Goal: Transaction & Acquisition: Book appointment/travel/reservation

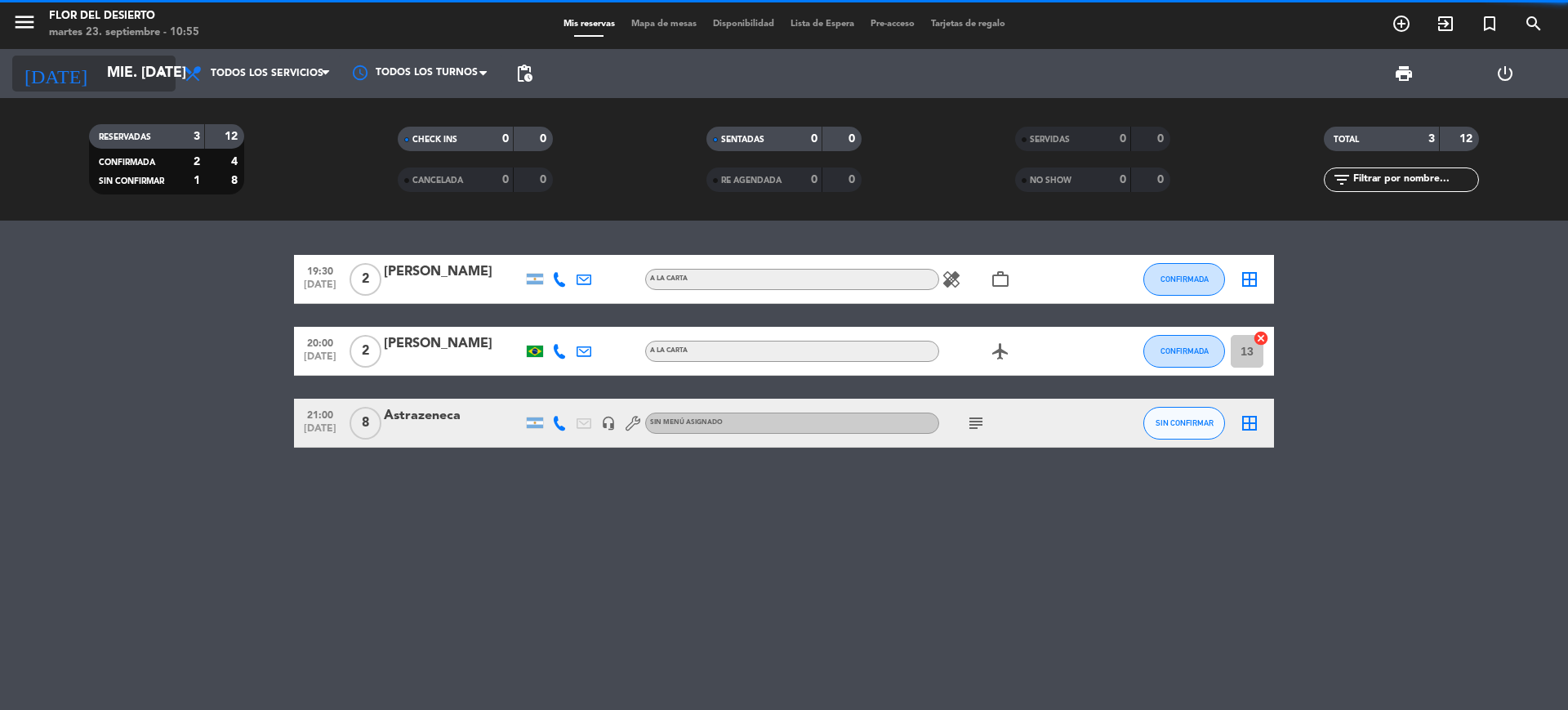
click at [128, 69] on input "mié. [DATE]" at bounding box center [193, 73] width 189 height 33
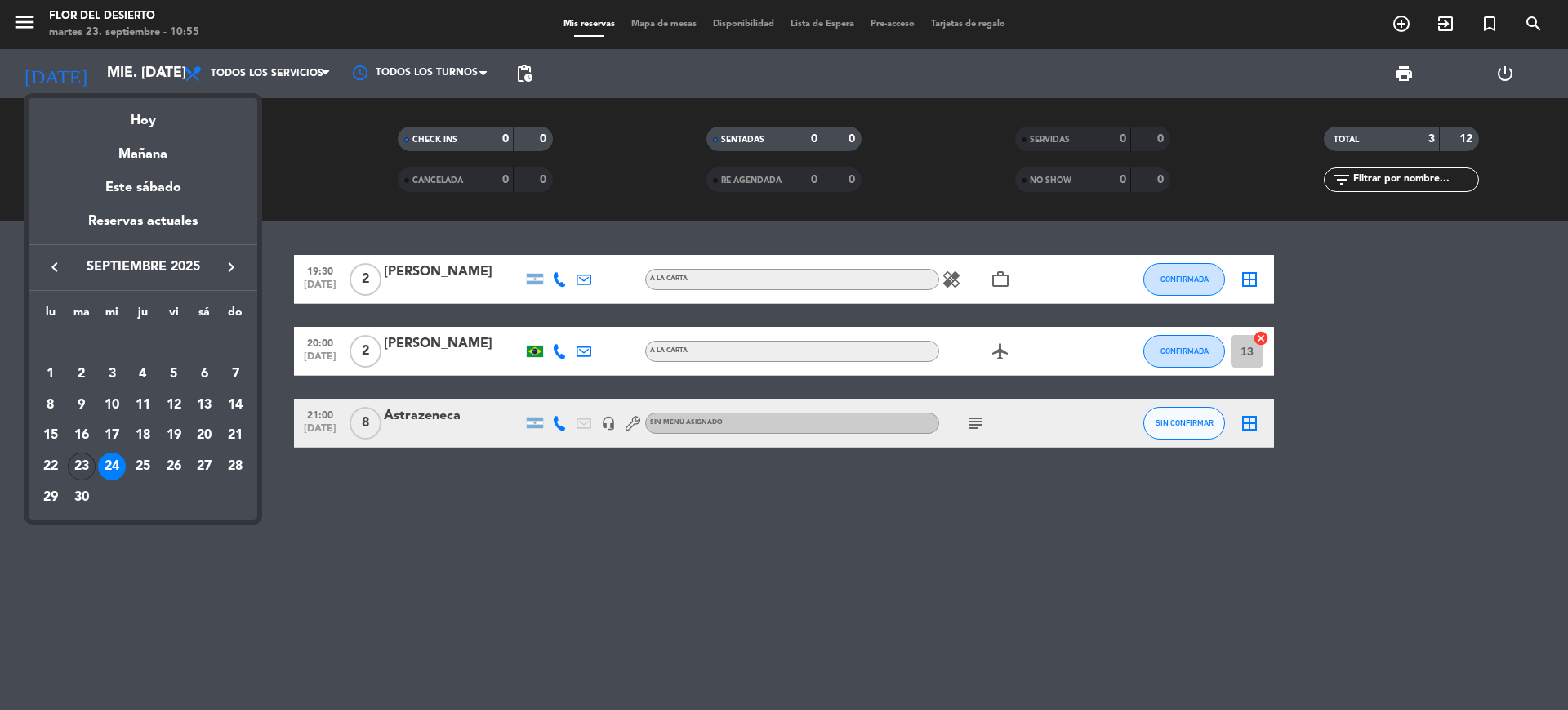
click at [80, 461] on div "23" at bounding box center [81, 466] width 28 height 28
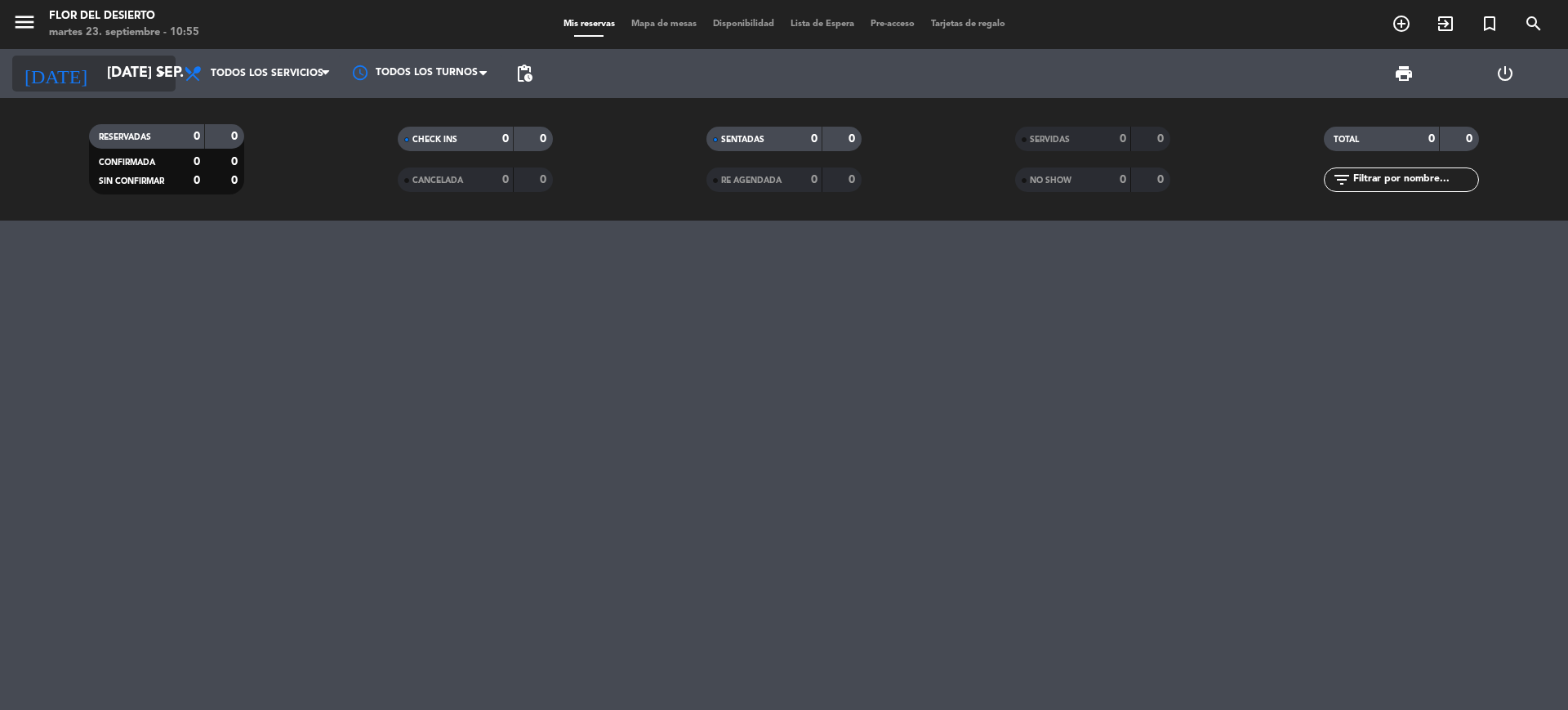
click at [144, 71] on input "[DATE] sep." at bounding box center [193, 73] width 189 height 33
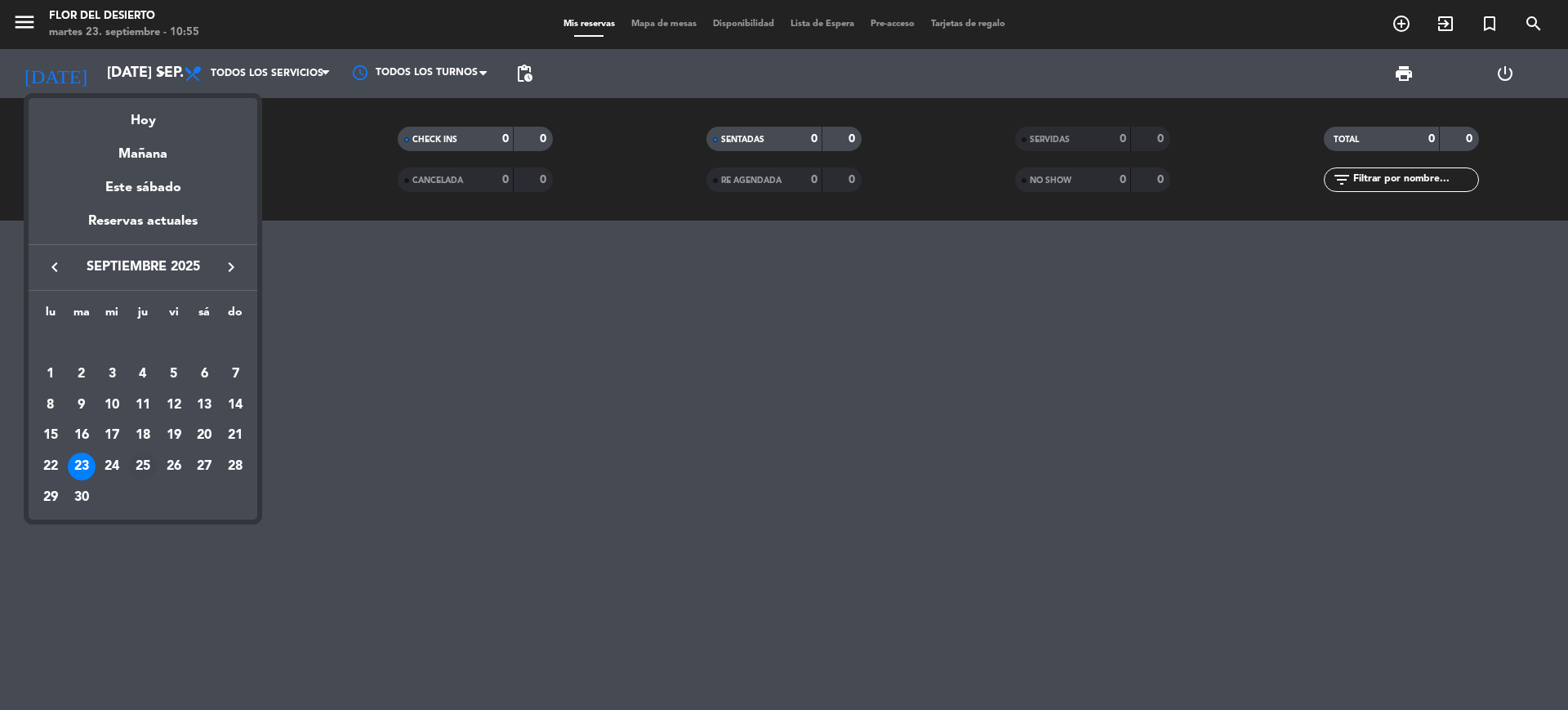
click at [137, 466] on div "25" at bounding box center [143, 466] width 28 height 28
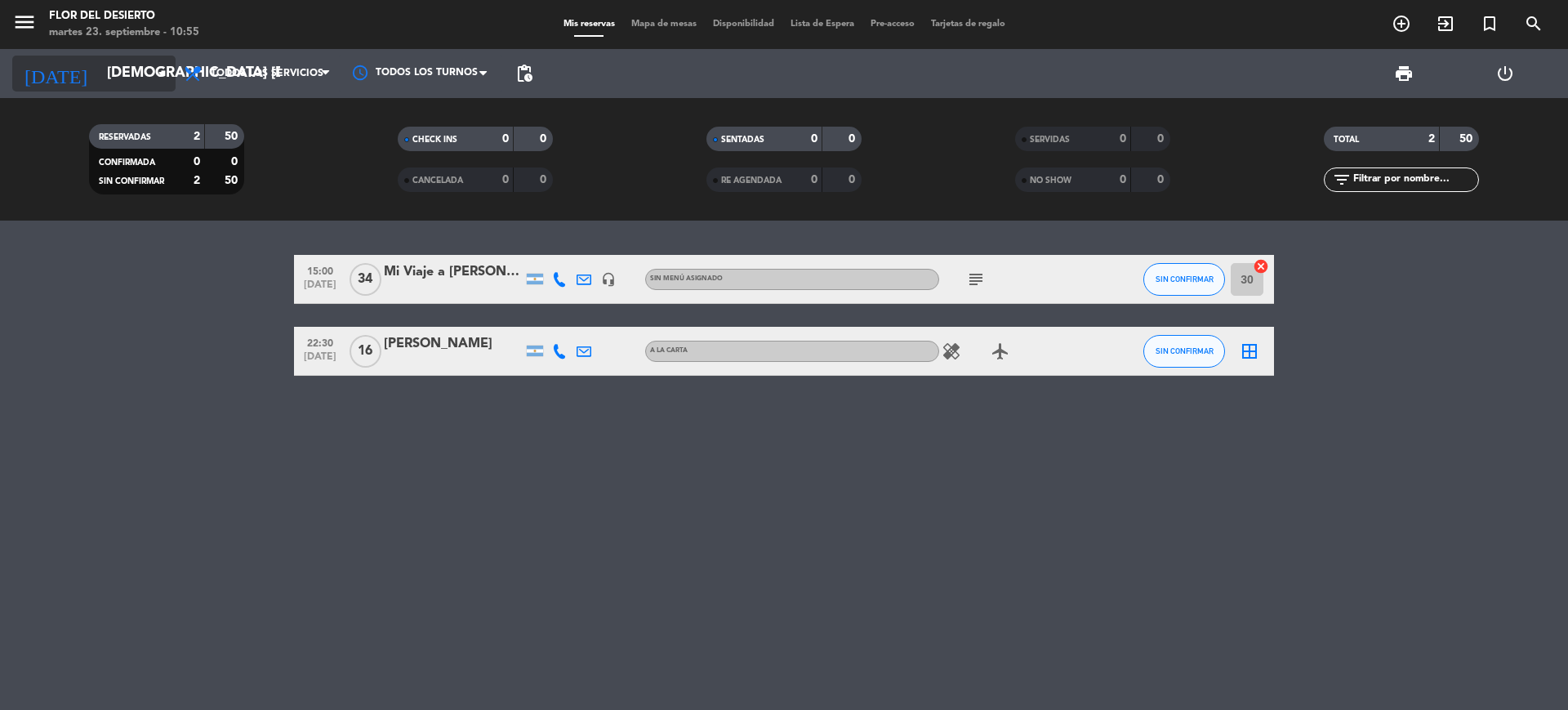
click at [139, 73] on input "[DEMOGRAPHIC_DATA] [DATE]" at bounding box center [193, 73] width 189 height 33
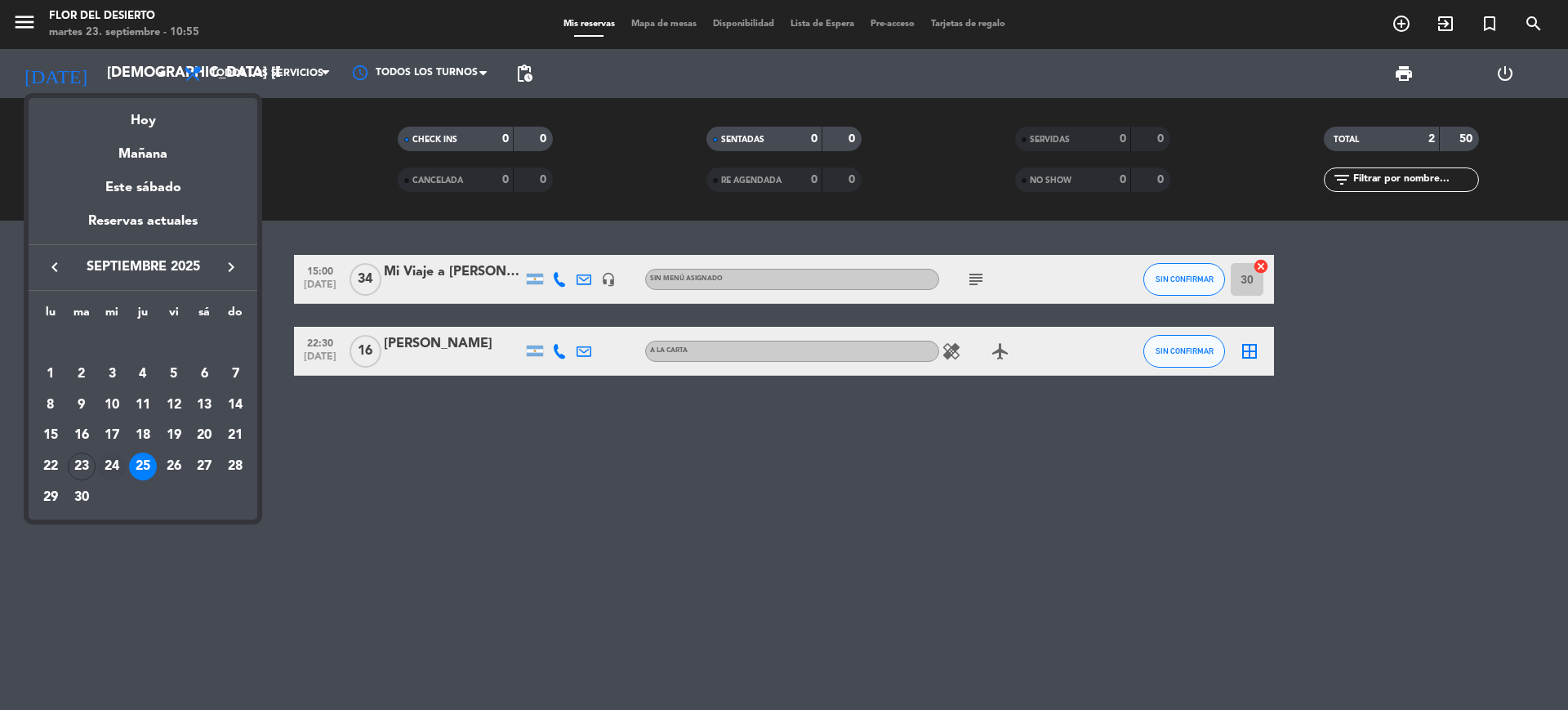
click at [113, 466] on div "24" at bounding box center [111, 466] width 28 height 28
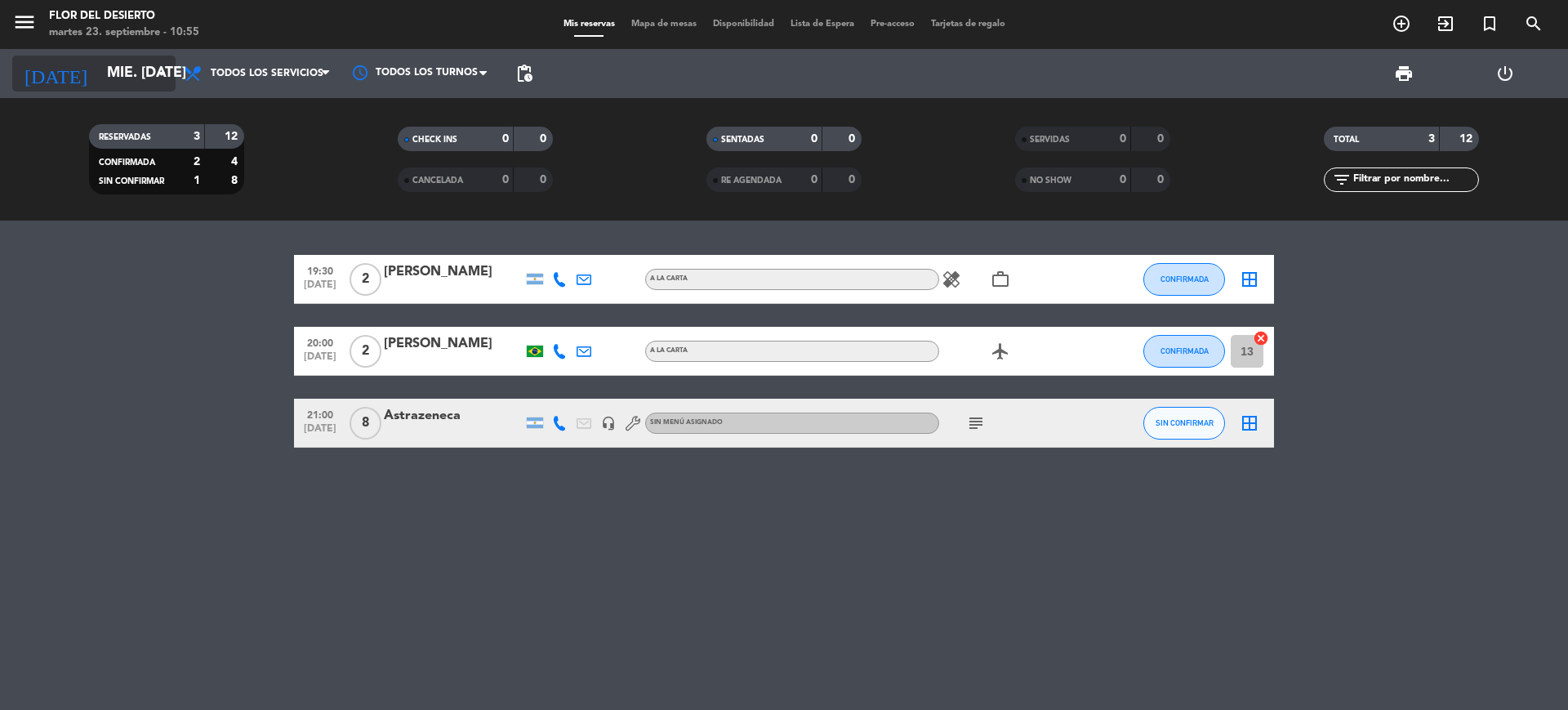
click at [135, 60] on input "mié. [DATE]" at bounding box center [193, 73] width 189 height 33
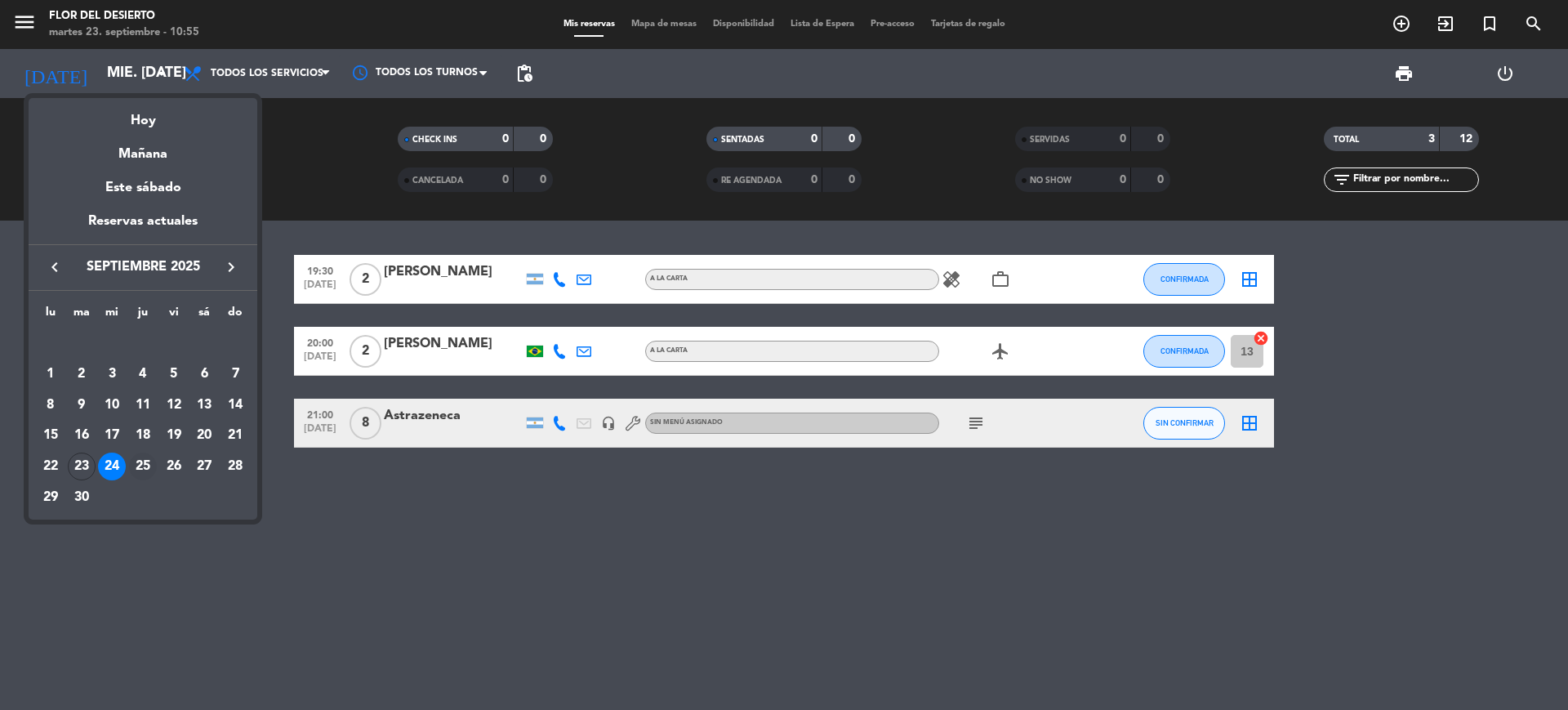
click at [146, 481] on td "25" at bounding box center [143, 466] width 31 height 31
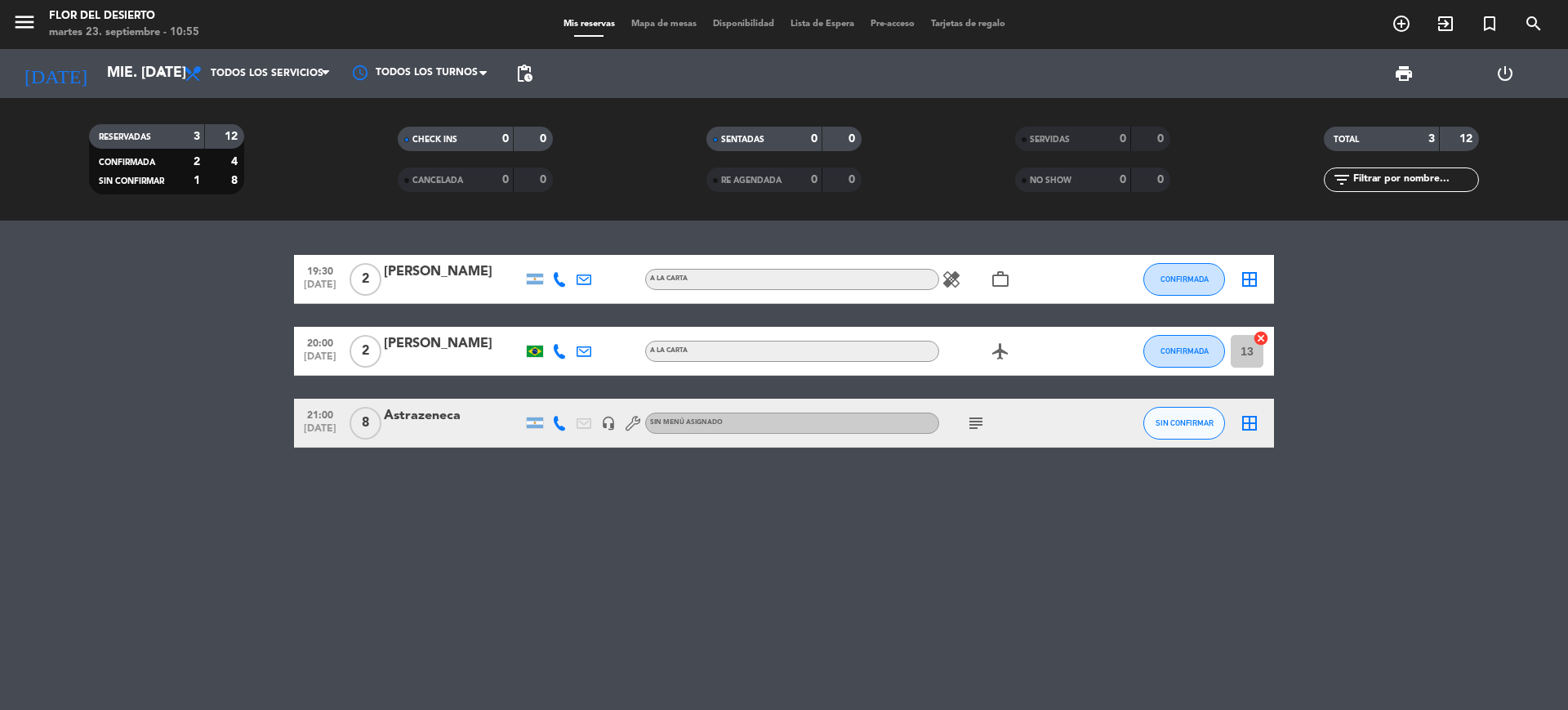
type input "[DEMOGRAPHIC_DATA] [DATE]"
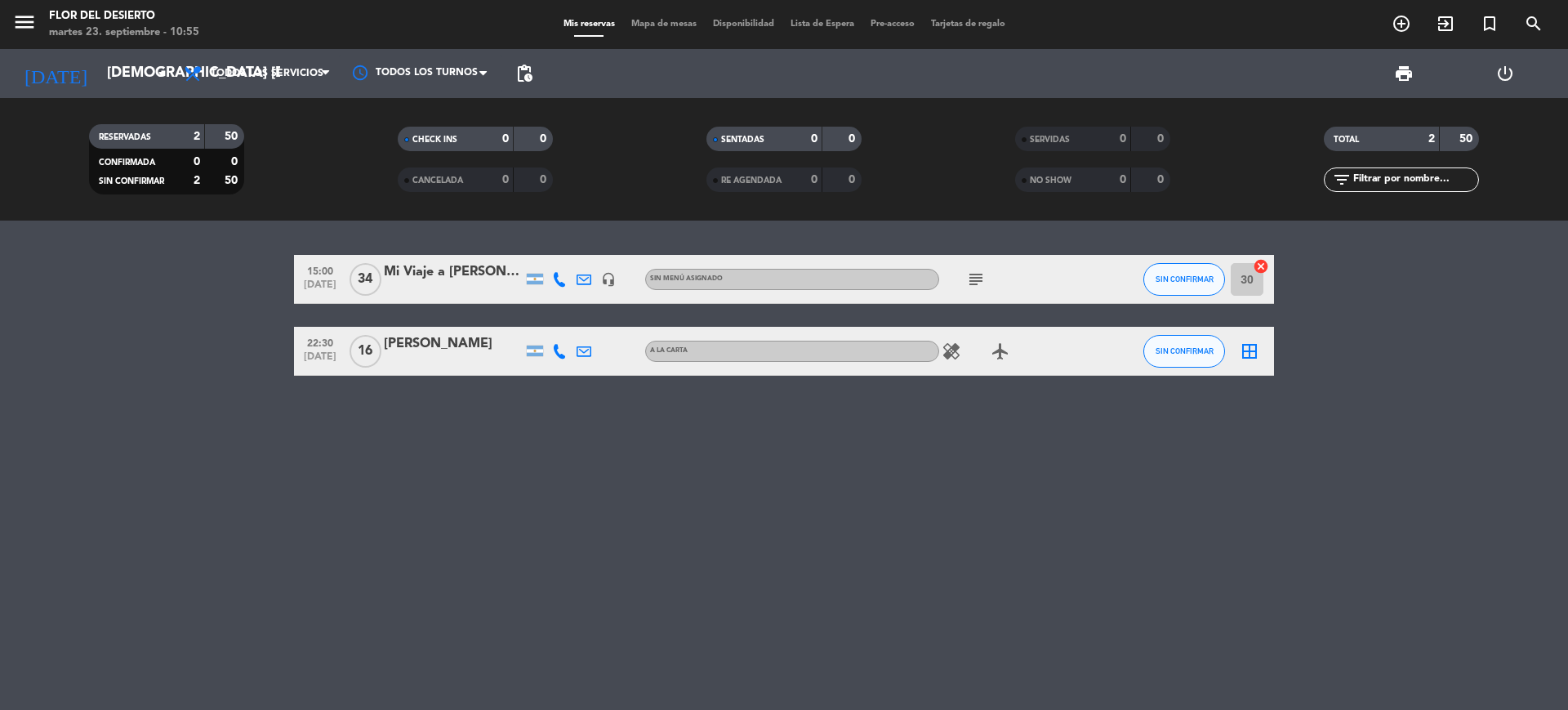
click at [976, 282] on icon "subject" at bounding box center [975, 279] width 19 height 19
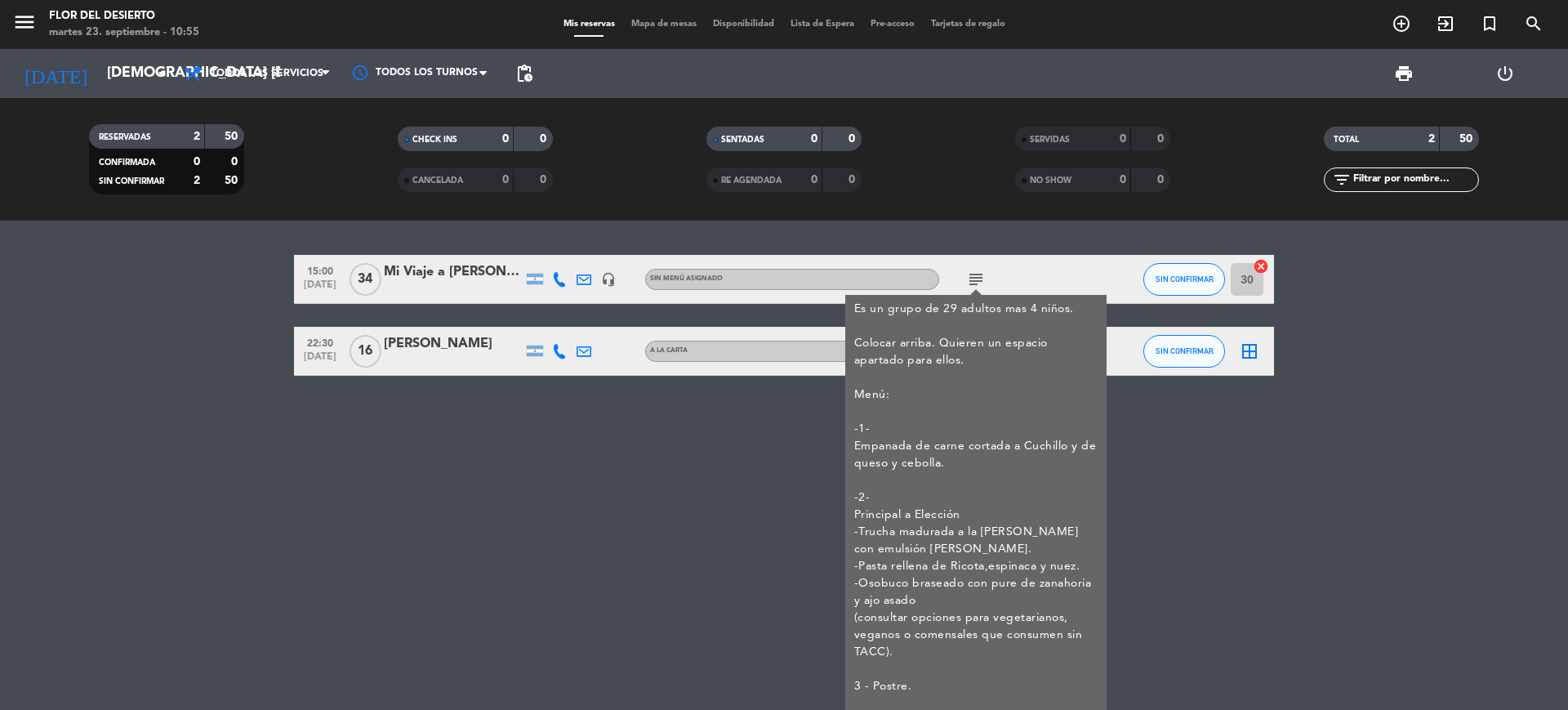
click at [596, 506] on div "15:00 [DATE] Mi Viaje a [PERSON_NAME] - Grupo Almuerzo. headset_mic Sin menú as…" at bounding box center [784, 465] width 1568 height 489
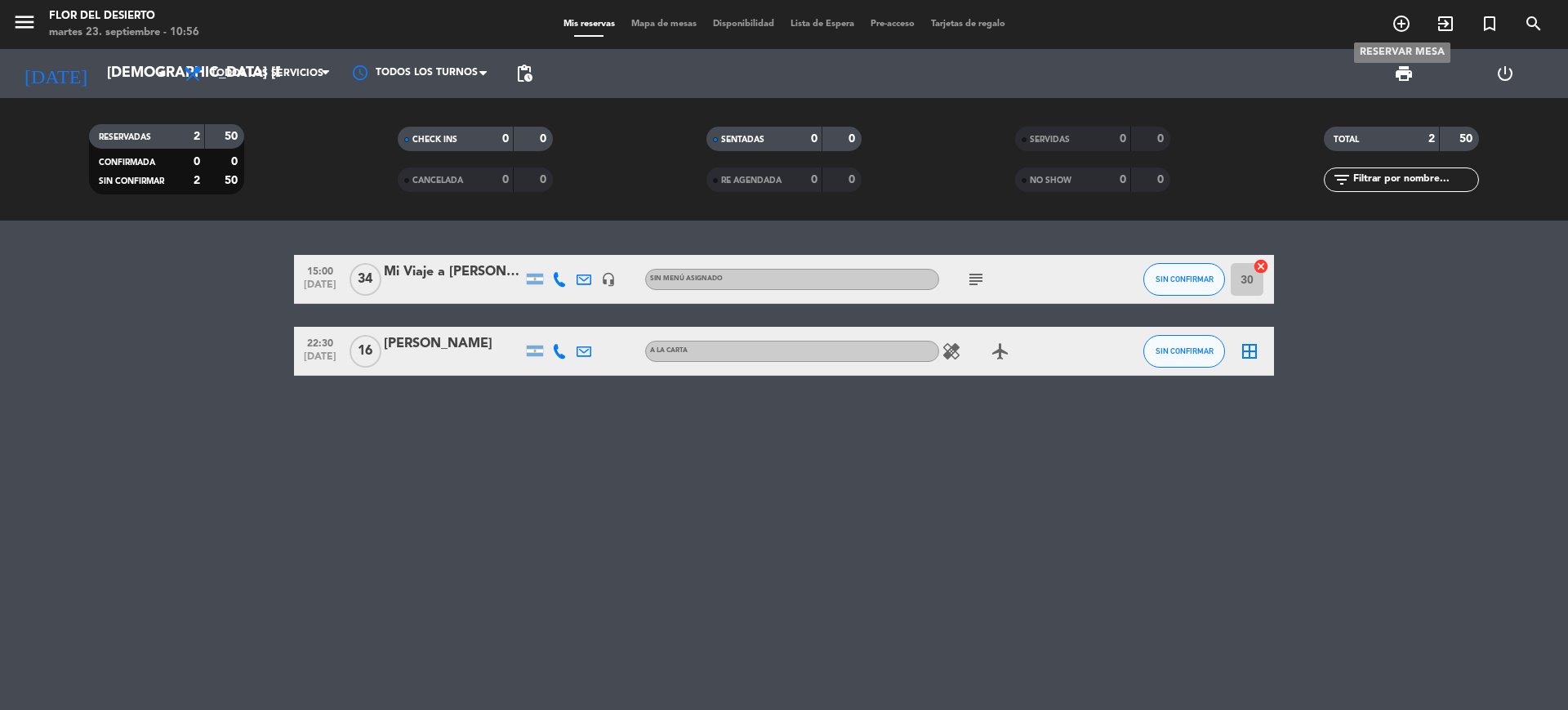
click at [1405, 28] on icon "add_circle_outline" at bounding box center [1400, 23] width 19 height 19
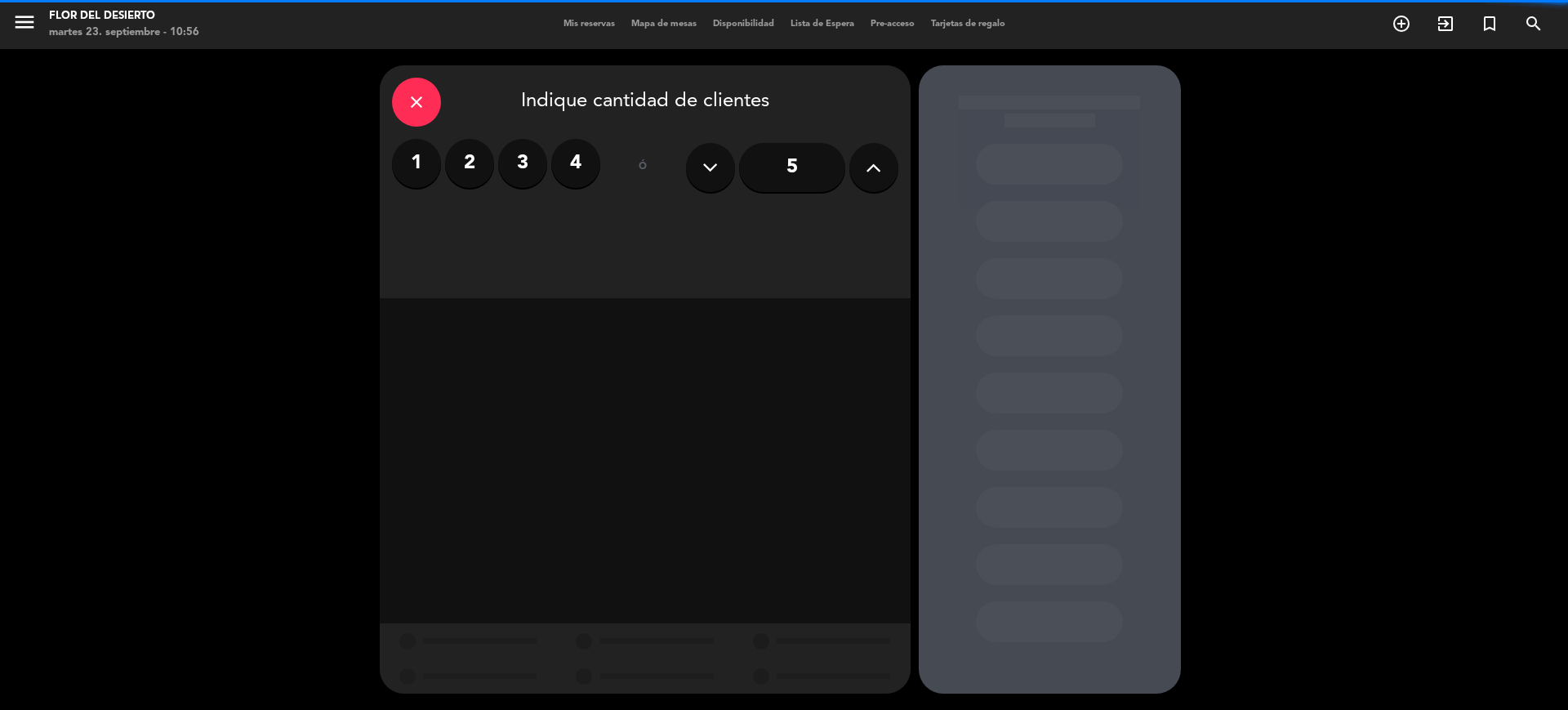
click at [859, 175] on button at bounding box center [873, 167] width 49 height 49
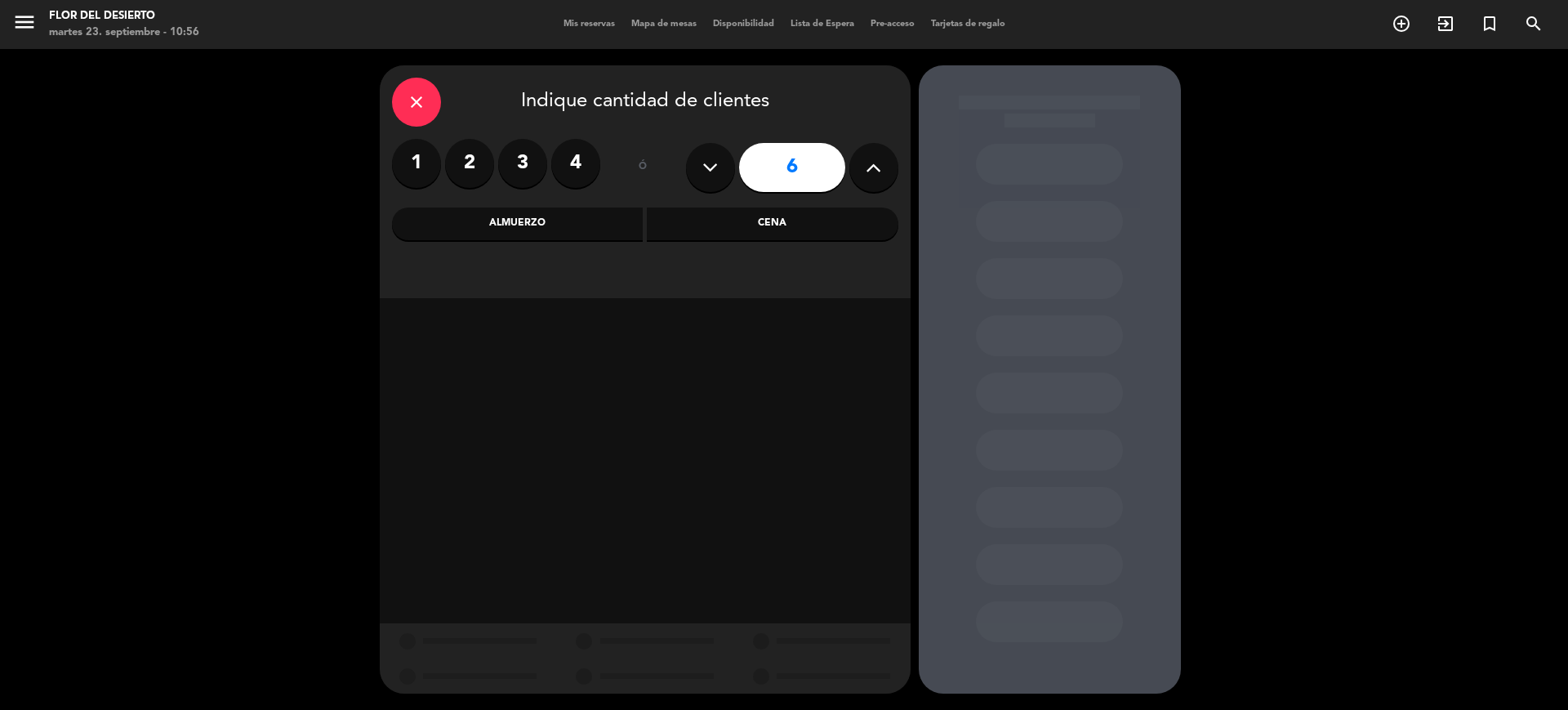
click at [859, 175] on button at bounding box center [873, 167] width 49 height 49
type input "8"
click at [771, 238] on div "Cena" at bounding box center [772, 224] width 252 height 33
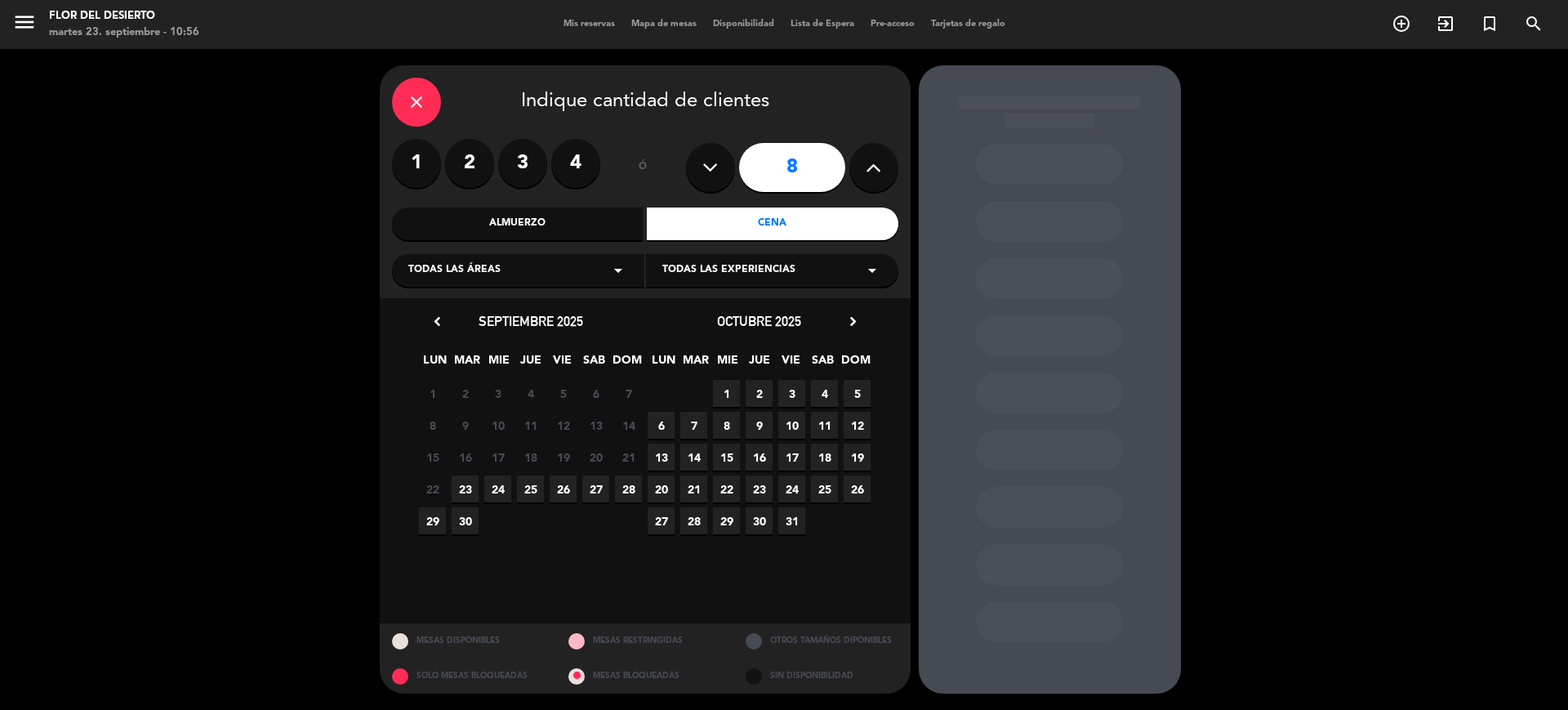
click at [526, 491] on span "25" at bounding box center [530, 489] width 27 height 27
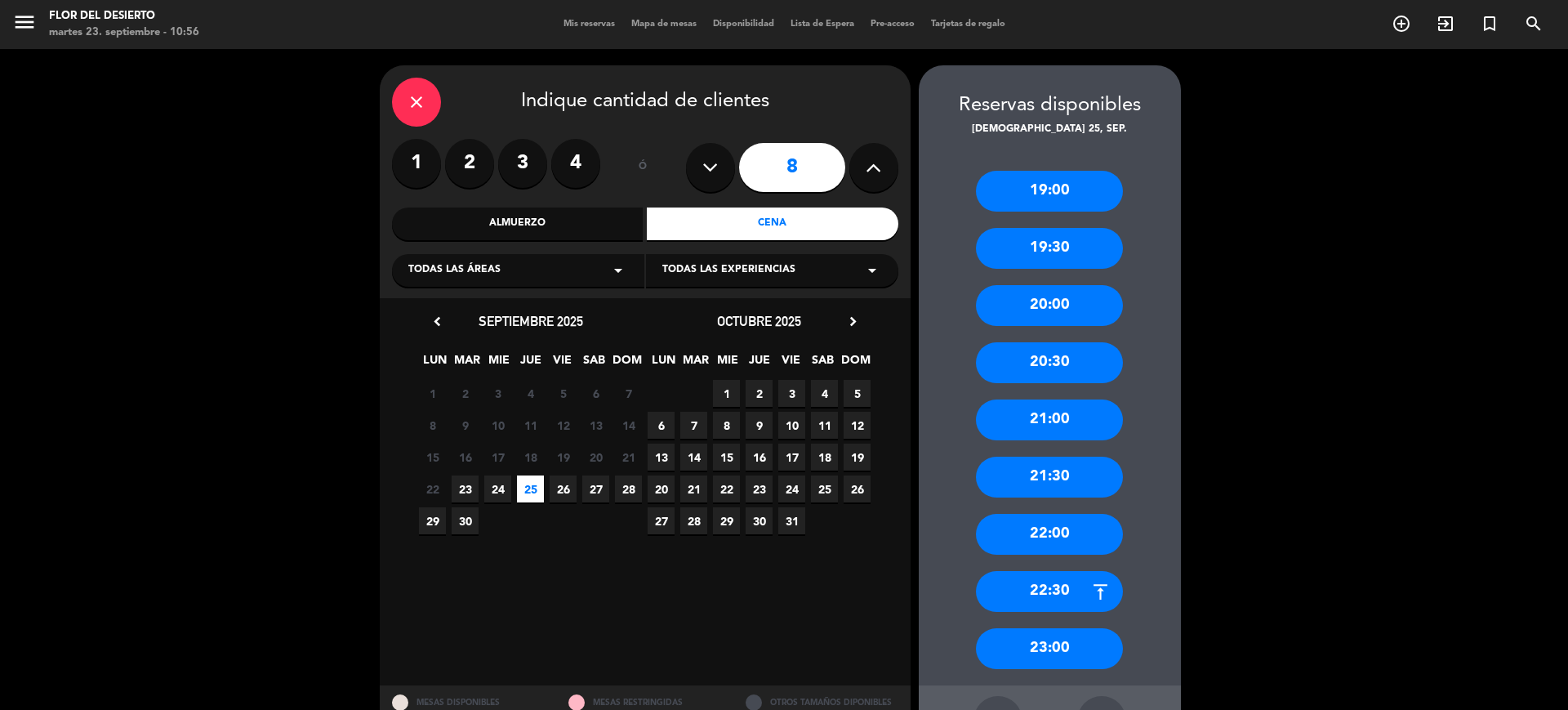
click at [1086, 420] on div "21:00" at bounding box center [1049, 420] width 147 height 41
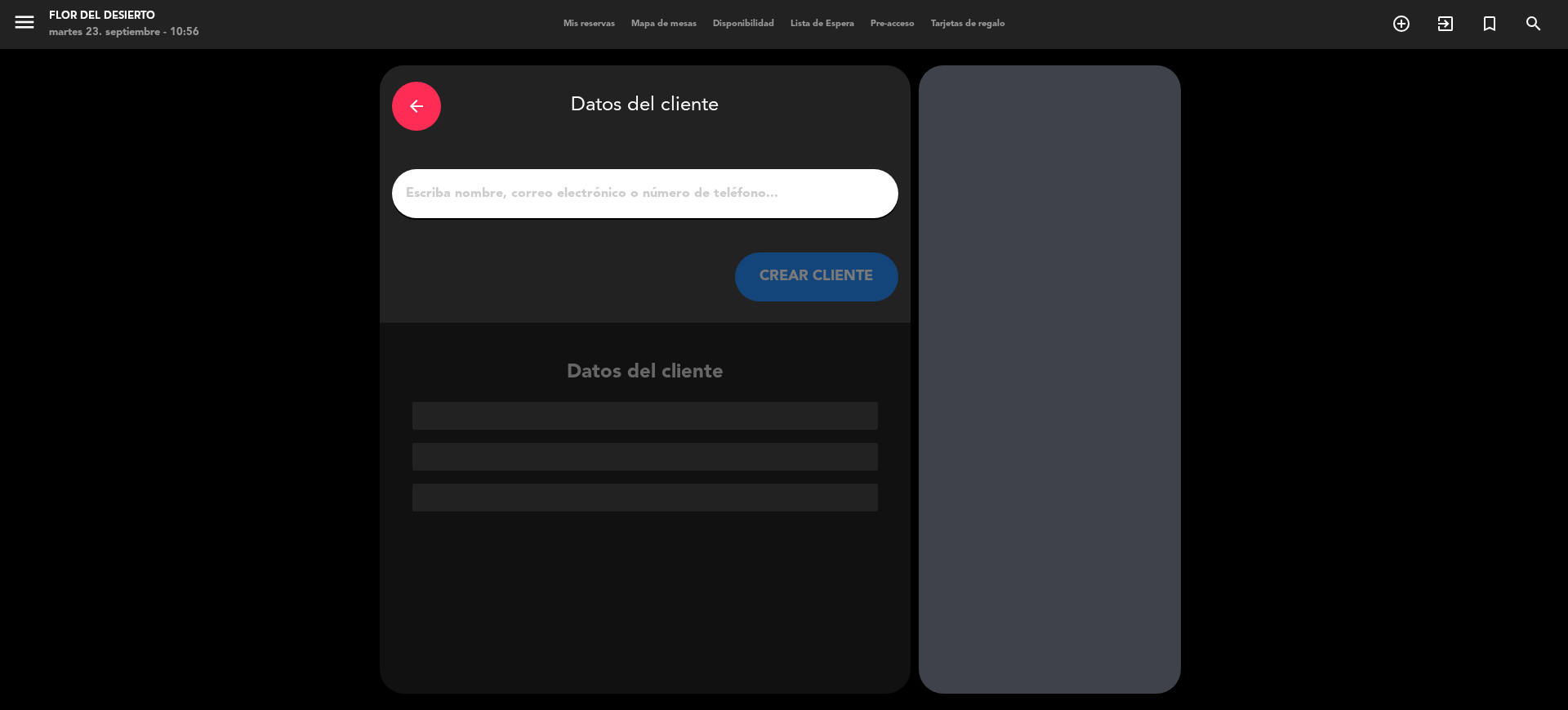
click at [677, 199] on input "1" at bounding box center [646, 193] width 482 height 23
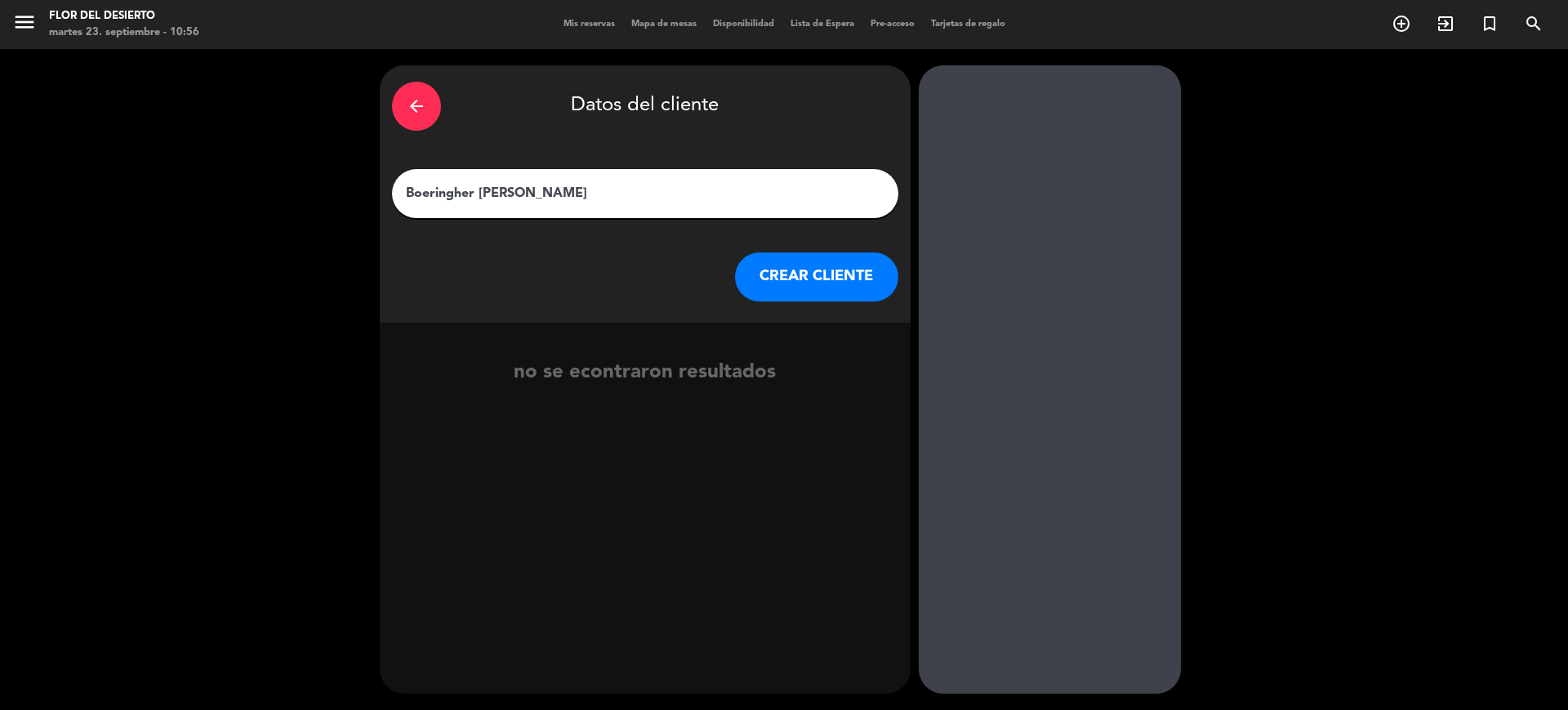
type input "Boeringher [PERSON_NAME]"
click at [802, 280] on button "CREAR CLIENTE" at bounding box center [817, 277] width 163 height 49
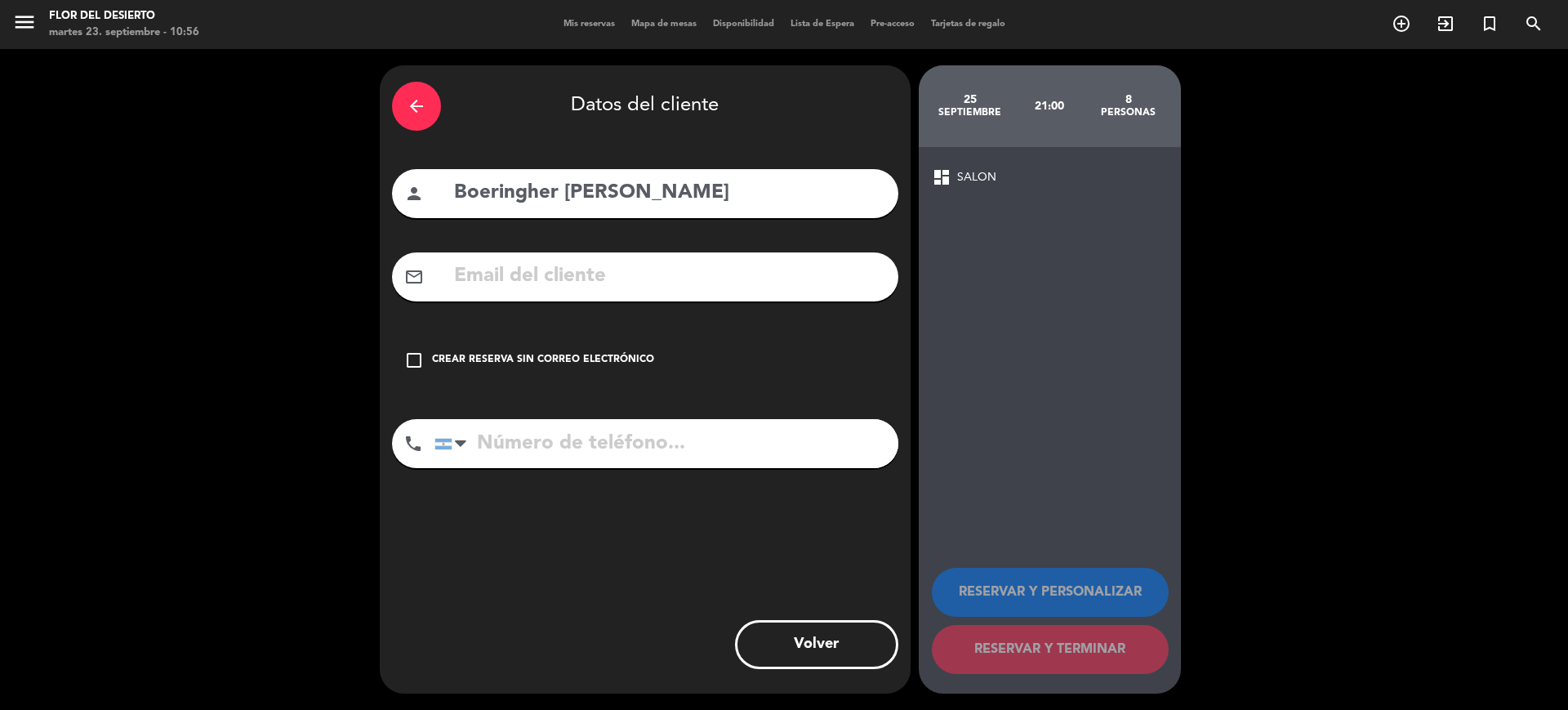
click at [417, 373] on div "check_box_outline_blank Crear reserva sin correo electrónico" at bounding box center [645, 360] width 506 height 49
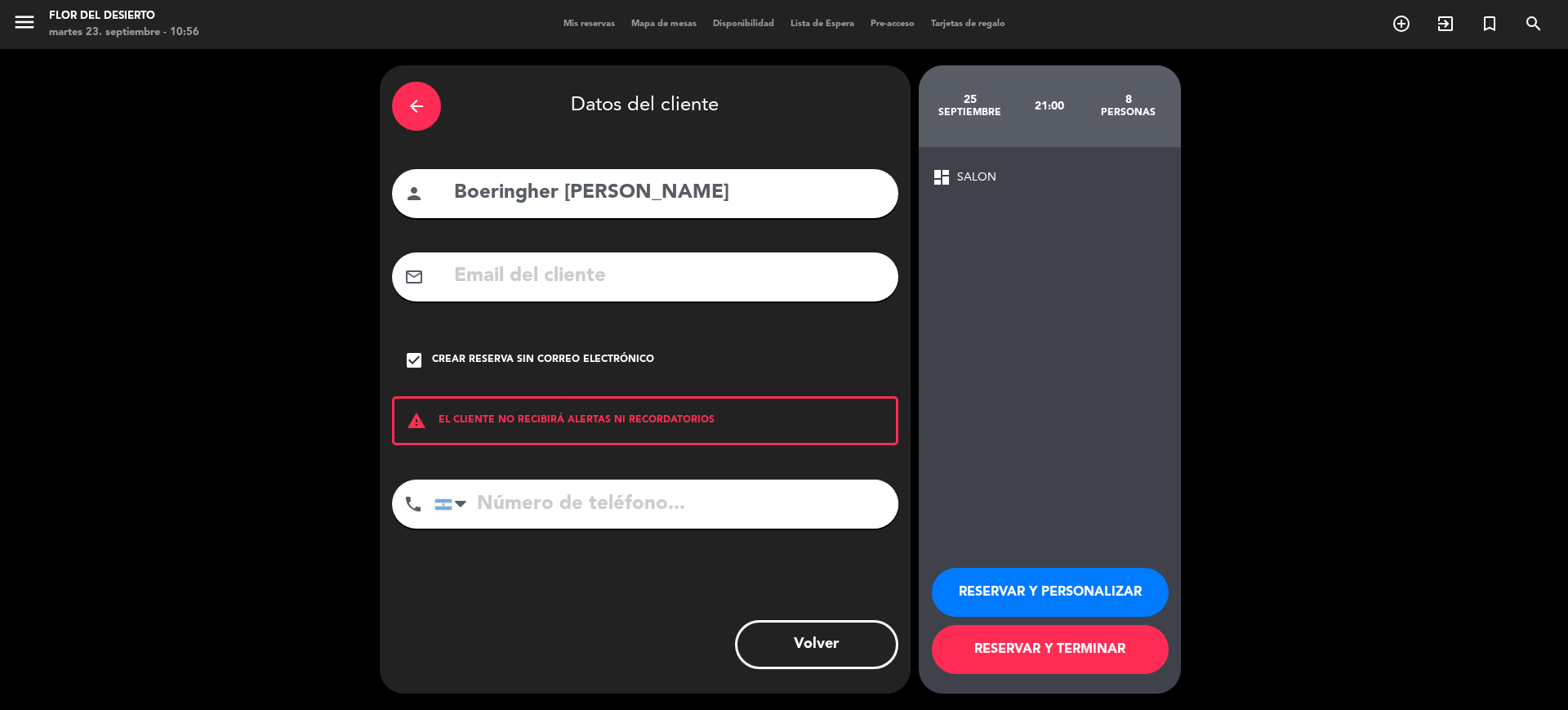
click at [502, 500] on input "tel" at bounding box center [666, 504] width 464 height 49
type input "2634555266"
click at [1048, 602] on button "RESERVAR Y PERSONALIZAR" at bounding box center [1050, 592] width 237 height 49
click at [1048, 602] on div "25 septiembre 21:00 8 personas dashboard SALON RESERVAR Y PERSONALIZAR RESERVAR…" at bounding box center [1049, 379] width 262 height 628
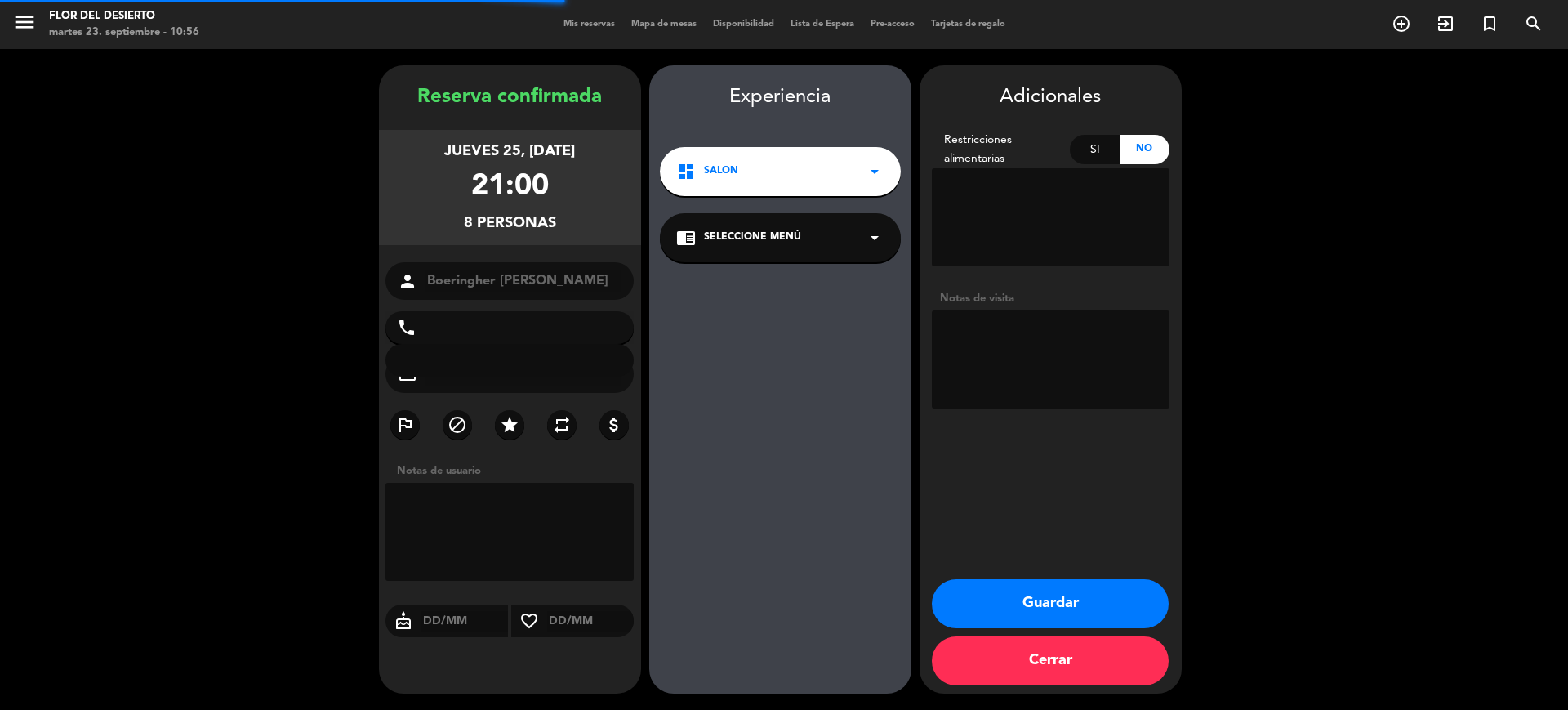
type input "[PHONE_NUMBER]"
click at [1094, 594] on button "Guardar" at bounding box center [1050, 603] width 237 height 49
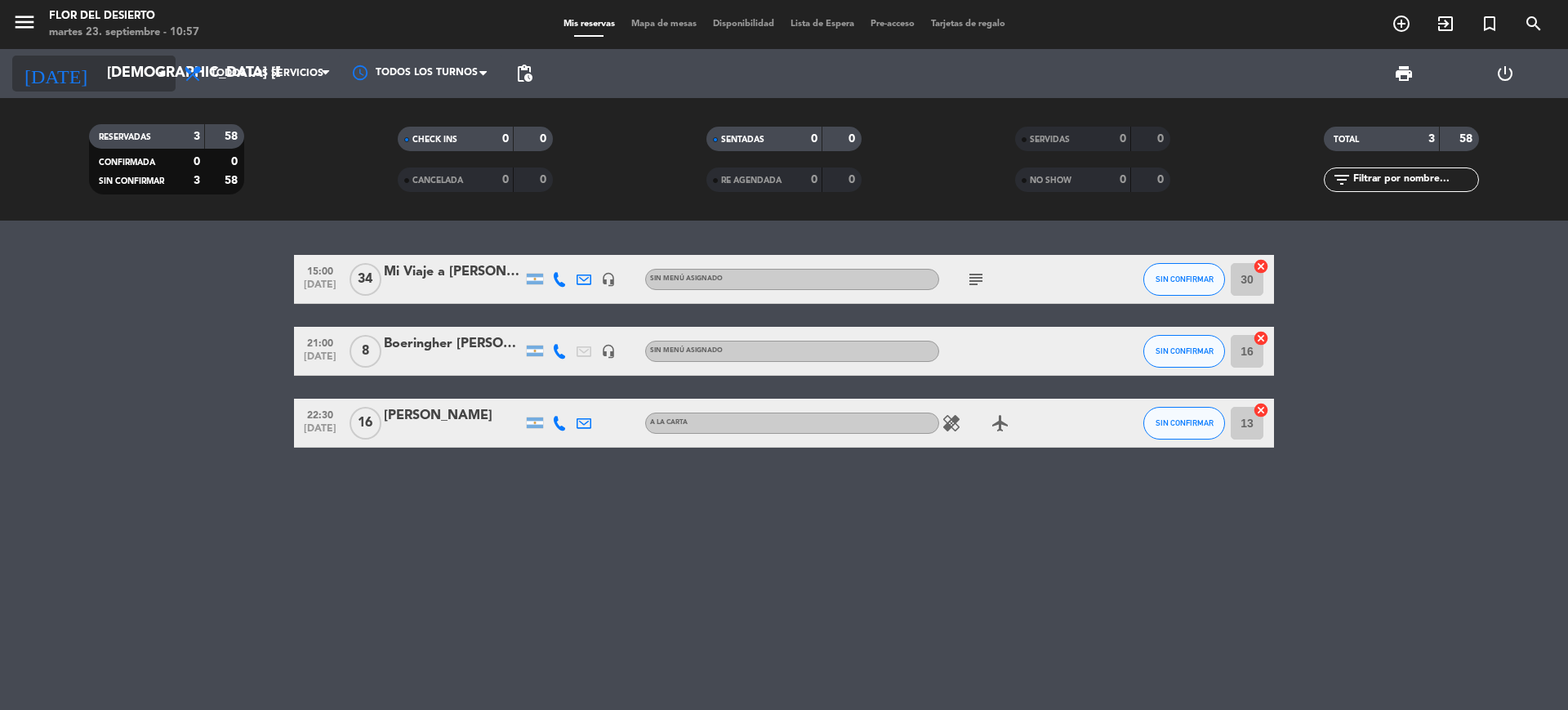
click at [159, 72] on icon "arrow_drop_down" at bounding box center [161, 73] width 19 height 19
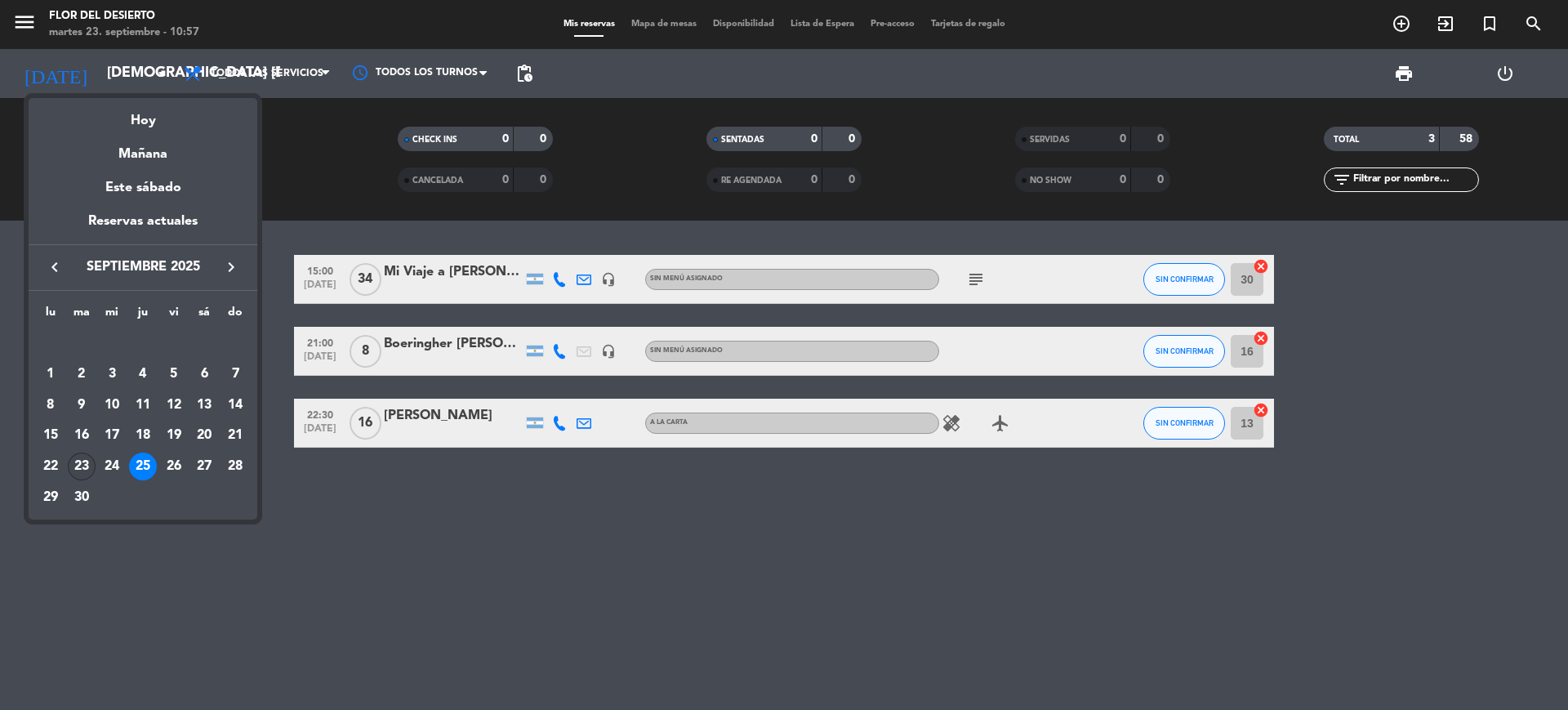
click at [81, 459] on div "23" at bounding box center [81, 466] width 28 height 28
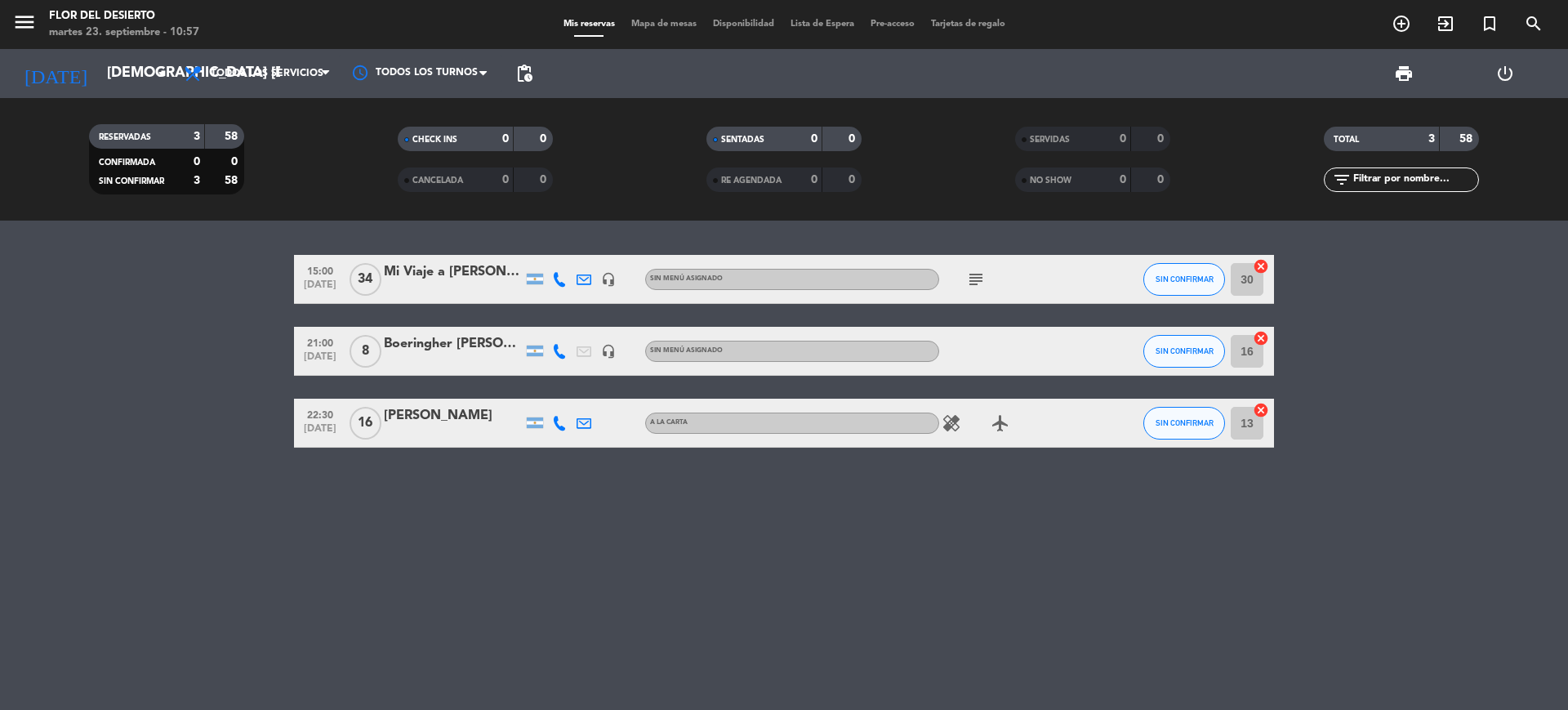
type input "[DATE] sep."
